Goal: Transaction & Acquisition: Subscribe to service/newsletter

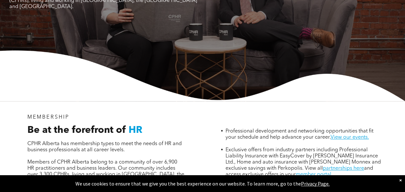
scroll to position [131, 0]
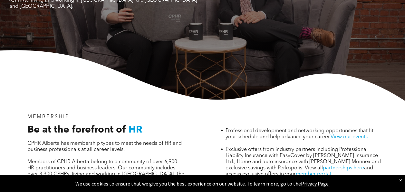
click at [400, 179] on div "×" at bounding box center [400, 179] width 3 height 6
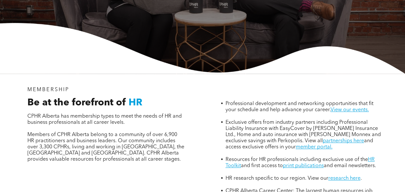
scroll to position [173, 0]
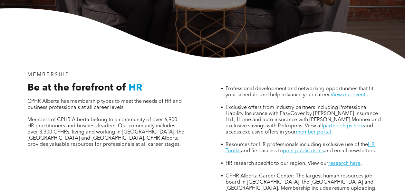
click at [29, 170] on div "MEMBERSHIP Be at the forefront of HR CPHR Alberta has membership types to meet …" at bounding box center [106, 134] width 178 height 135
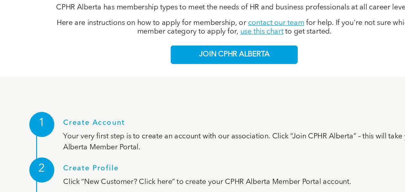
scroll to position [689, 0]
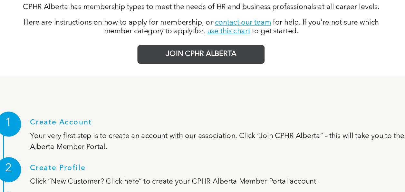
click at [174, 91] on span "JOIN CPHR ALBERTA" at bounding box center [194, 94] width 50 height 6
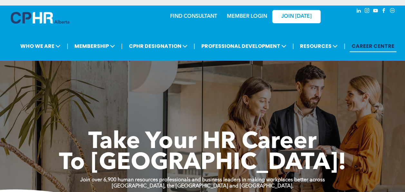
scroll to position [1, 0]
